Goal: Task Accomplishment & Management: Complete application form

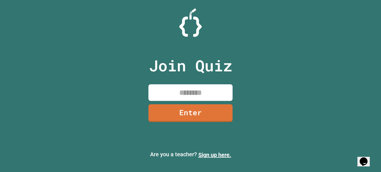
click at [201, 99] on input at bounding box center [191, 92] width 84 height 17
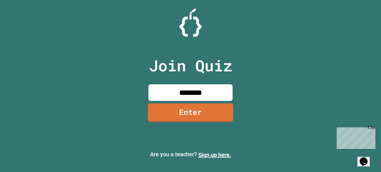
type input "********"
click at [194, 110] on link "Enter" at bounding box center [191, 112] width 84 height 19
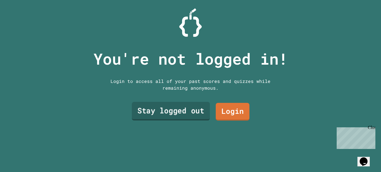
click at [189, 110] on link "Stay logged out" at bounding box center [171, 111] width 78 height 19
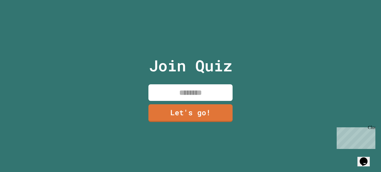
click at [190, 88] on input at bounding box center [191, 92] width 84 height 17
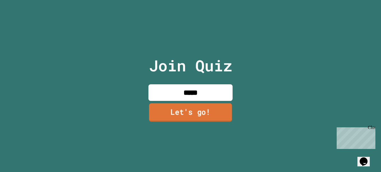
type input "*****"
click at [197, 113] on link "Let's go!" at bounding box center [190, 112] width 83 height 19
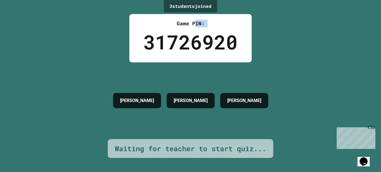
drag, startPoint x: 193, startPoint y: 20, endPoint x: 144, endPoint y: 52, distance: 58.8
click at [144, 52] on div "Game PIN: 31726920" at bounding box center [190, 38] width 122 height 48
drag, startPoint x: 144, startPoint y: 52, endPoint x: 221, endPoint y: 55, distance: 77.6
click at [221, 55] on div "31726920" at bounding box center [191, 41] width 94 height 29
click at [169, 67] on div "NOAH HECHT ISAAC AARON" at bounding box center [190, 100] width 161 height 77
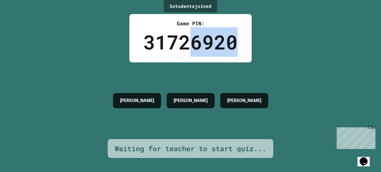
drag, startPoint x: 184, startPoint y: 42, endPoint x: 233, endPoint y: 51, distance: 50.5
click at [233, 51] on div "31726920" at bounding box center [191, 41] width 94 height 29
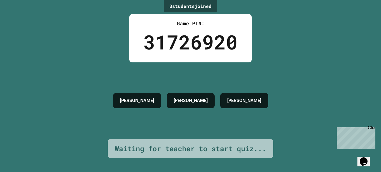
drag, startPoint x: 233, startPoint y: 51, endPoint x: 210, endPoint y: 66, distance: 28.2
click at [210, 66] on div "NOAH HECHT ISAAC AARON" at bounding box center [190, 100] width 161 height 77
click at [174, 127] on div "NOAH HECHT ISAAC AARON" at bounding box center [190, 100] width 161 height 77
drag, startPoint x: 174, startPoint y: 127, endPoint x: 374, endPoint y: 115, distance: 200.4
click at [374, 115] on div "3 student s joined Game PIN: 31726920 NOAH HECHT ISAAC AARON Waiting for teache…" at bounding box center [190, 86] width 381 height 172
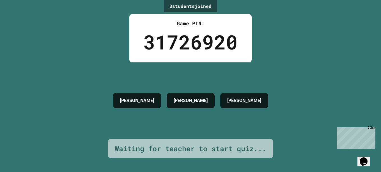
click at [369, 127] on div "Close" at bounding box center [371, 128] width 7 height 7
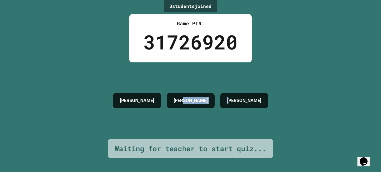
drag, startPoint x: 236, startPoint y: 94, endPoint x: 210, endPoint y: 99, distance: 25.6
click at [210, 99] on div "NOAH HECHT ISAAC AARON" at bounding box center [190, 100] width 161 height 21
click at [181, 90] on div "NOAH HECHT ISAAC AARON" at bounding box center [190, 100] width 161 height 21
click at [179, 85] on div "NOAH HECHT ISAAC AARON" at bounding box center [190, 100] width 161 height 77
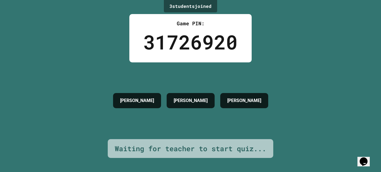
click at [184, 60] on div "Game PIN: 31726920" at bounding box center [190, 38] width 122 height 48
click at [38, 55] on div "3 student s joined Game PIN: 31726920 NOAH HECHT ISAAC AARON Waiting for teache…" at bounding box center [190, 86] width 381 height 172
drag, startPoint x: 38, startPoint y: 55, endPoint x: 275, endPoint y: 27, distance: 238.2
click at [275, 27] on div "3 student s joined Game PIN: 31726920 NOAH HECHT ISAAC AARON Waiting for teache…" at bounding box center [190, 86] width 381 height 172
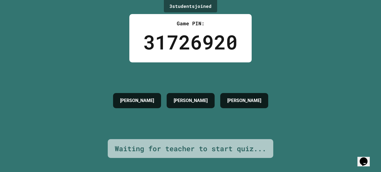
click at [271, 37] on div "3 student s joined Game PIN: 31726920 NOAH HECHT ISAAC AARON Waiting for teache…" at bounding box center [190, 86] width 381 height 172
drag, startPoint x: 271, startPoint y: 37, endPoint x: 256, endPoint y: 66, distance: 32.9
click at [256, 66] on div "3 student s joined Game PIN: 31726920 NOAH HECHT ISAAC AARON Waiting for teache…" at bounding box center [190, 86] width 381 height 172
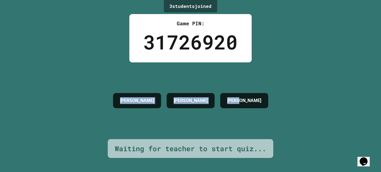
click at [256, 66] on div "NOAH HECHT ISAAC AARON" at bounding box center [190, 100] width 161 height 77
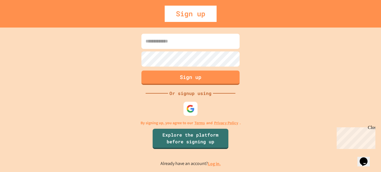
click at [179, 47] on input at bounding box center [191, 41] width 98 height 15
type input "*"
type input "**********"
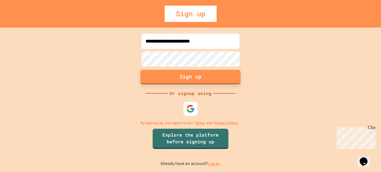
click at [181, 76] on button "Sign up" at bounding box center [191, 77] width 100 height 15
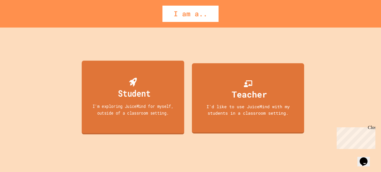
click at [147, 103] on div "Student I'm exploring JuiceMind for myself, outside of a classroom setting." at bounding box center [133, 98] width 103 height 74
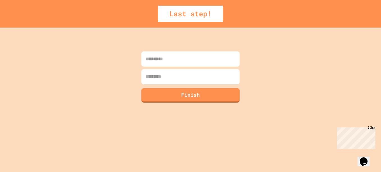
click at [202, 60] on input at bounding box center [191, 58] width 98 height 15
type input "*****"
click at [186, 79] on input at bounding box center [191, 76] width 98 height 15
type input "****"
click at [182, 98] on button "Finish" at bounding box center [191, 94] width 100 height 15
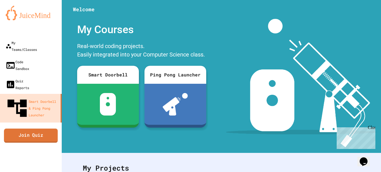
click at [35, 128] on link "Join Quiz" at bounding box center [31, 135] width 54 height 14
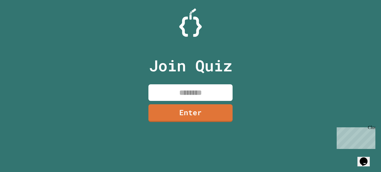
click at [176, 92] on input at bounding box center [191, 92] width 84 height 17
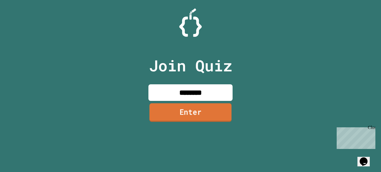
type input "********"
click at [199, 114] on link "Enter" at bounding box center [191, 112] width 82 height 19
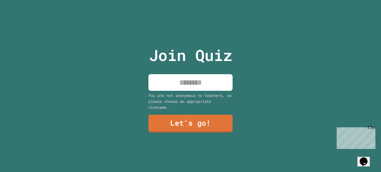
click at [192, 78] on input at bounding box center [191, 82] width 84 height 17
click at [183, 81] on input "**********" at bounding box center [191, 82] width 84 height 17
click at [185, 80] on input "**********" at bounding box center [191, 82] width 84 height 17
click at [224, 80] on input "**********" at bounding box center [191, 82] width 84 height 17
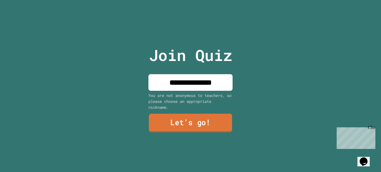
type input "**********"
click at [203, 122] on link "Let's go!" at bounding box center [190, 122] width 83 height 19
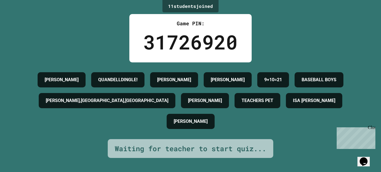
click at [260, 53] on div "11 student s joined Game PIN: 31726920 ISAAC&DILANRICE QUANDELLDINGLE! NOAH HEC…" at bounding box center [190, 86] width 381 height 172
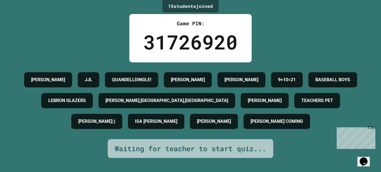
click at [295, 108] on div "TEACHERS PET" at bounding box center [318, 100] width 46 height 15
click at [302, 104] on h4 "TEACHERS PET" at bounding box center [318, 100] width 32 height 7
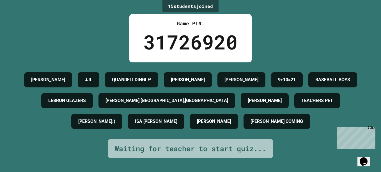
click at [295, 108] on div "TEACHERS PET" at bounding box center [318, 100] width 46 height 15
click at [190, 129] on div "KORI ELIANA LEX" at bounding box center [214, 121] width 48 height 15
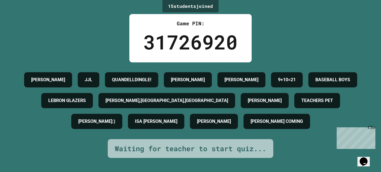
click at [295, 108] on div "TEACHERS PET" at bounding box center [318, 100] width 46 height 15
click at [197, 125] on h4 "KORI ELIANA LEX" at bounding box center [214, 121] width 34 height 7
click at [122, 129] on div "MAX LUCASABEL:)" at bounding box center [96, 121] width 51 height 15
click at [302, 104] on h4 "TEACHERS PET" at bounding box center [318, 100] width 32 height 7
click at [295, 108] on div "TEACHERS PET" at bounding box center [318, 100] width 46 height 15
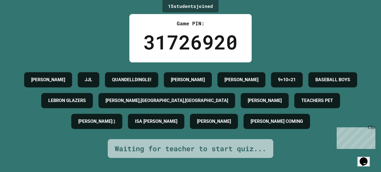
scroll to position [2, 0]
click at [244, 129] on div "RONNIEIS COMING" at bounding box center [277, 121] width 67 height 15
click at [212, 72] on div "NOAH HECHT" at bounding box center [188, 79] width 48 height 15
click at [259, 76] on h4 "ISAAC" at bounding box center [242, 79] width 34 height 7
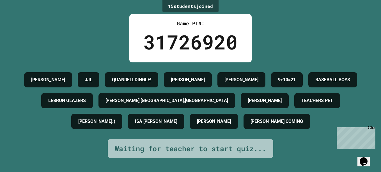
click at [72, 84] on div "ISAAC&DILANRICE" at bounding box center [48, 79] width 48 height 15
click at [266, 72] on div "ISAAC" at bounding box center [242, 79] width 48 height 15
click at [259, 76] on h4 "ISAAC" at bounding box center [242, 79] width 34 height 7
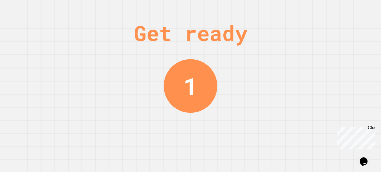
click at [219, 16] on div "Get ready 1" at bounding box center [190, 86] width 381 height 172
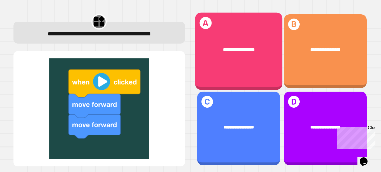
click at [230, 54] on div "**********" at bounding box center [238, 49] width 87 height 25
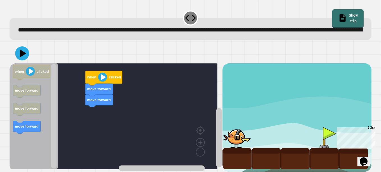
scroll to position [17, 0]
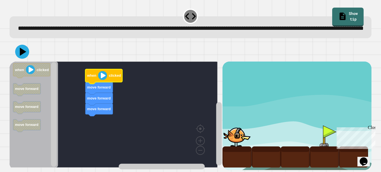
click at [100, 72] on image "Blockly Workspace" at bounding box center [102, 75] width 9 height 9
click at [288, 150] on div at bounding box center [295, 156] width 29 height 21
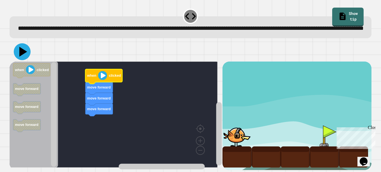
click at [20, 47] on icon at bounding box center [23, 52] width 8 height 10
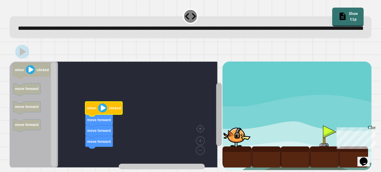
click at [217, 95] on g "Blockly Workspace" at bounding box center [219, 120] width 7 height 99
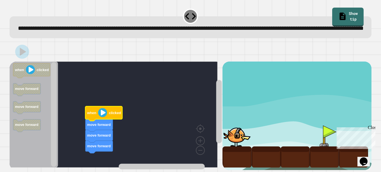
click at [318, 126] on div at bounding box center [324, 135] width 29 height 21
click at [373, 128] on div "Close" at bounding box center [371, 128] width 7 height 7
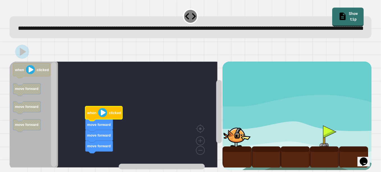
click at [324, 125] on div at bounding box center [324, 135] width 29 height 21
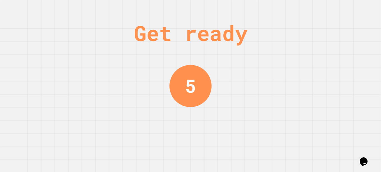
scroll to position [0, 0]
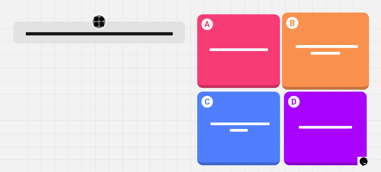
click at [310, 56] on div "**********" at bounding box center [325, 50] width 87 height 32
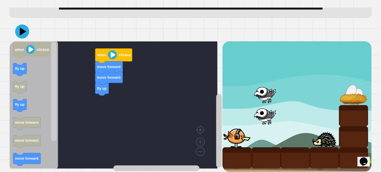
scroll to position [38, 0]
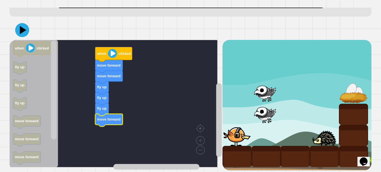
click at [358, 85] on div at bounding box center [353, 92] width 29 height 21
click at [111, 49] on image "Blockly Workspace" at bounding box center [112, 53] width 9 height 9
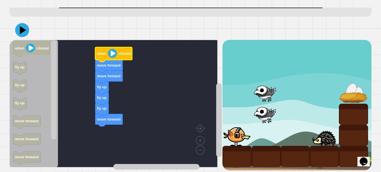
click at [24, 26] on icon at bounding box center [22, 30] width 14 height 14
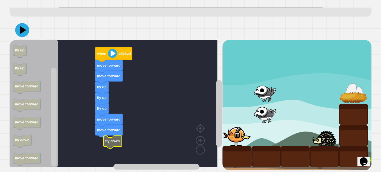
click at [106, 139] on text "fly down" at bounding box center [112, 141] width 15 height 4
click at [25, 26] on icon at bounding box center [23, 30] width 7 height 8
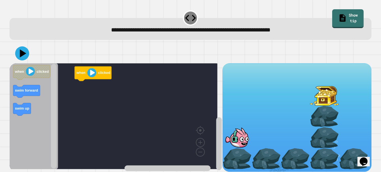
scroll to position [8, 0]
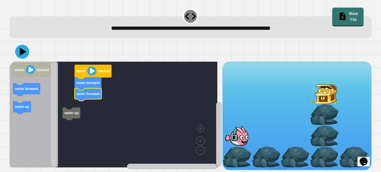
click at [67, 113] on g "swim up when clicked swim forward swim forward" at bounding box center [116, 115] width 213 height 106
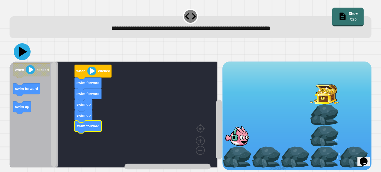
click at [26, 50] on icon at bounding box center [22, 51] width 17 height 17
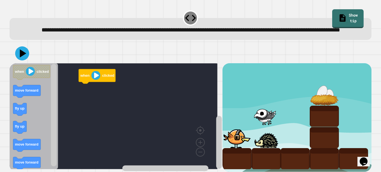
scroll to position [17, 0]
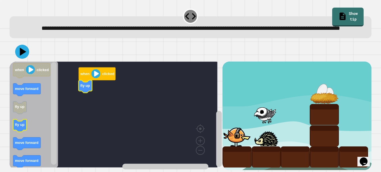
click at [19, 119] on rect "Blockly Workspace" at bounding box center [19, 125] width 13 height 13
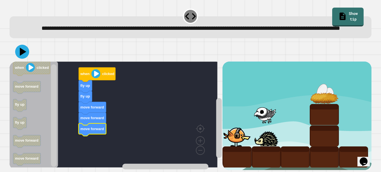
click at [30, 61] on icon "Blockly Workspace" at bounding box center [31, 68] width 37 height 15
click at [24, 50] on icon at bounding box center [22, 52] width 14 height 14
click at [32, 44] on div at bounding box center [191, 52] width 362 height 20
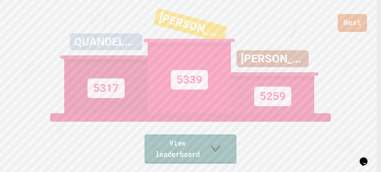
click at [164, 154] on link "View leaderboard" at bounding box center [191, 148] width 92 height 29
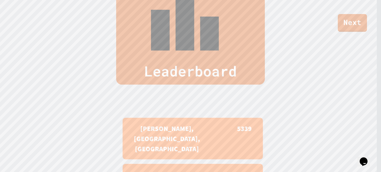
scroll to position [234, 0]
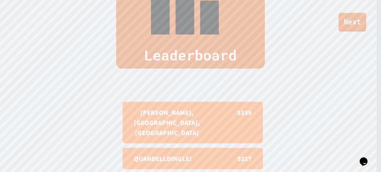
click at [365, 28] on link "Next" at bounding box center [353, 22] width 28 height 19
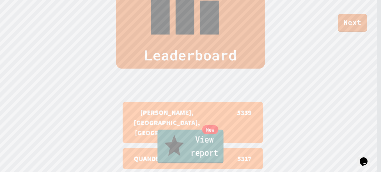
click at [199, 151] on link "New View report" at bounding box center [191, 146] width 66 height 34
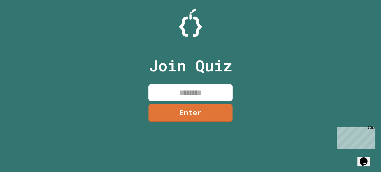
click at [204, 93] on input at bounding box center [191, 92] width 84 height 17
type input "********"
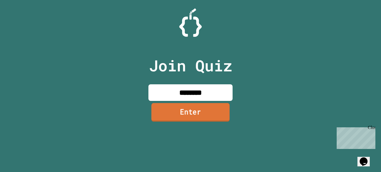
click at [196, 112] on link "Enter" at bounding box center [191, 112] width 78 height 19
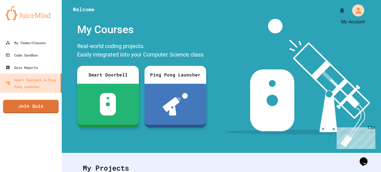
click at [356, 13] on icon "My Account" at bounding box center [359, 10] width 6 height 6
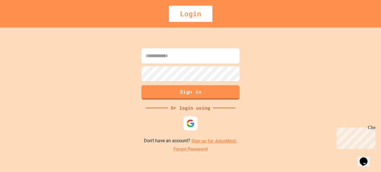
click at [165, 53] on input at bounding box center [191, 55] width 98 height 15
click at [163, 90] on button "Sign in" at bounding box center [191, 92] width 100 height 15
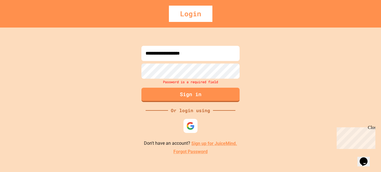
click at [209, 46] on input "**********" at bounding box center [191, 53] width 98 height 15
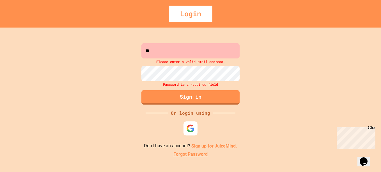
type input "*"
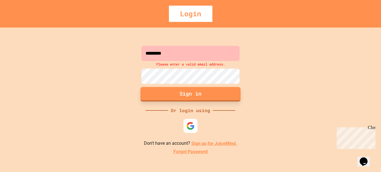
click at [190, 98] on button "Sign in" at bounding box center [191, 94] width 100 height 15
click at [182, 56] on input "*********" at bounding box center [191, 53] width 98 height 15
click at [176, 97] on button "Sign in" at bounding box center [191, 94] width 100 height 15
click at [174, 97] on button "Sign in" at bounding box center [191, 94] width 100 height 15
click at [173, 94] on button "Sign in" at bounding box center [191, 94] width 100 height 15
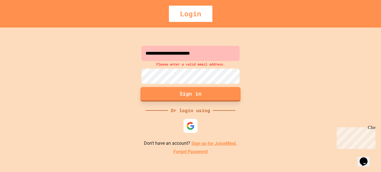
click at [222, 101] on button "Sign in" at bounding box center [191, 94] width 100 height 15
click at [177, 53] on input "**********" at bounding box center [191, 53] width 98 height 15
click at [176, 54] on input "**********" at bounding box center [191, 53] width 98 height 15
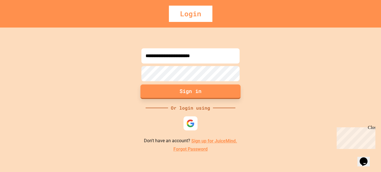
click at [168, 90] on button "Sign in" at bounding box center [191, 92] width 100 height 15
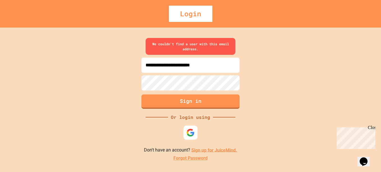
click at [176, 65] on input "**********" at bounding box center [191, 65] width 98 height 15
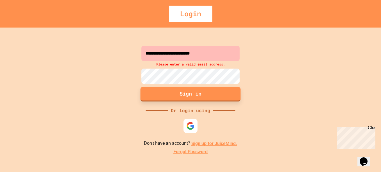
click at [179, 91] on button "Sign in" at bounding box center [191, 94] width 100 height 15
click at [183, 92] on button "Sign in" at bounding box center [191, 94] width 100 height 15
click at [186, 55] on input "**********" at bounding box center [191, 53] width 98 height 15
click at [188, 54] on input "**********" at bounding box center [191, 53] width 98 height 15
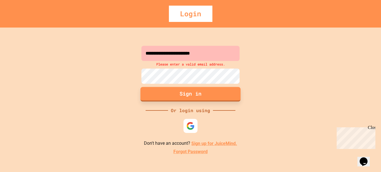
click at [196, 88] on button "Sign in" at bounding box center [191, 94] width 100 height 15
click at [195, 93] on button "Sign in" at bounding box center [191, 94] width 100 height 15
click at [184, 52] on input "**********" at bounding box center [191, 53] width 98 height 15
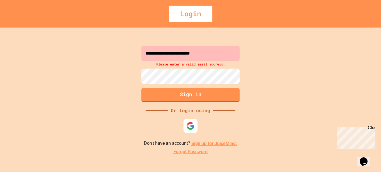
click at [185, 52] on input "**********" at bounding box center [191, 53] width 98 height 15
click at [189, 95] on button "Sign in" at bounding box center [191, 94] width 100 height 15
click at [189, 96] on button "Sign in" at bounding box center [191, 94] width 100 height 15
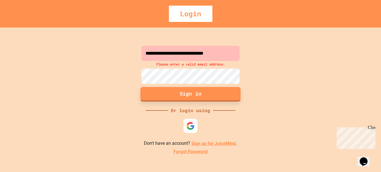
click at [189, 96] on button "Sign in" at bounding box center [191, 94] width 100 height 15
click at [190, 56] on input "**********" at bounding box center [191, 53] width 98 height 15
click at [210, 54] on input "**********" at bounding box center [191, 53] width 98 height 15
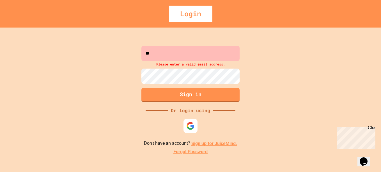
type input "*"
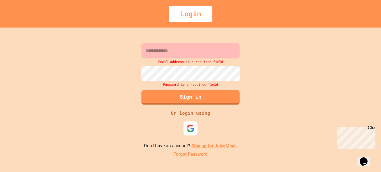
click at [173, 60] on div "Email address is a required field" at bounding box center [190, 61] width 101 height 6
click at [156, 62] on div "Email address is a required field" at bounding box center [190, 61] width 101 height 6
click at [156, 54] on input at bounding box center [191, 50] width 98 height 15
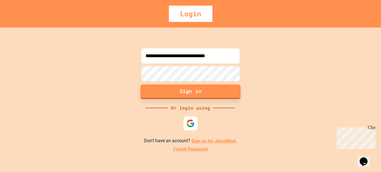
click at [174, 88] on button "Sign in" at bounding box center [191, 92] width 100 height 15
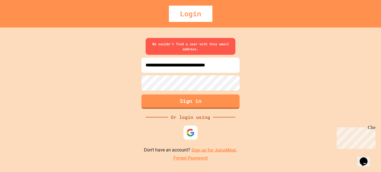
click at [197, 65] on input "**********" at bounding box center [191, 65] width 98 height 15
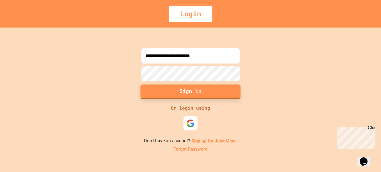
type input "**********"
click at [183, 97] on button "Sign in" at bounding box center [191, 92] width 100 height 15
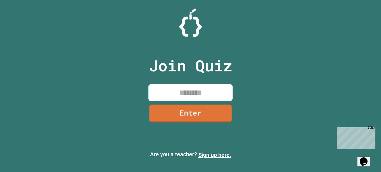
click at [181, 98] on input at bounding box center [191, 92] width 84 height 17
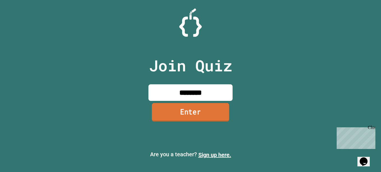
type input "********"
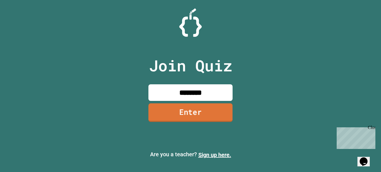
click at [179, 116] on link "Enter" at bounding box center [191, 112] width 84 height 19
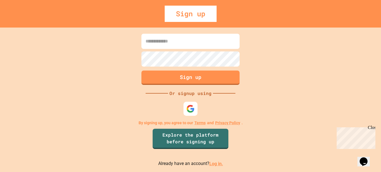
click at [162, 48] on input at bounding box center [191, 41] width 98 height 15
type input "*"
